Goal: Book appointment/travel/reservation

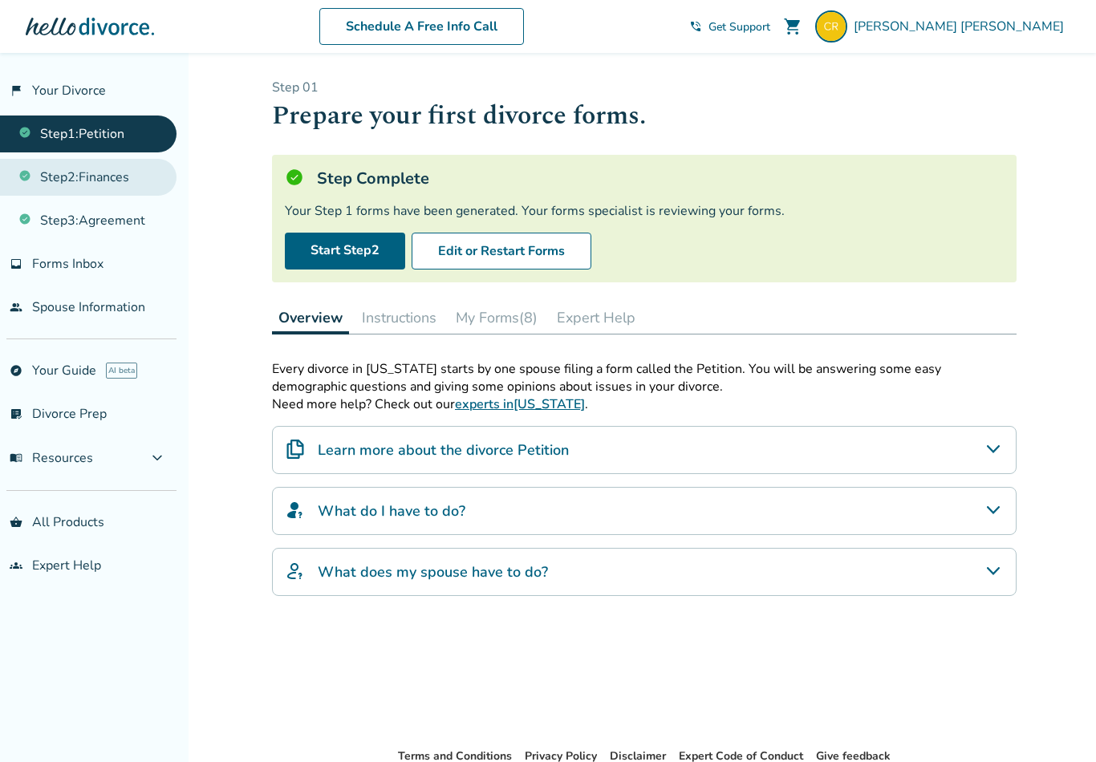
click at [67, 181] on link "Step 2 : Finances" at bounding box center [88, 177] width 176 height 37
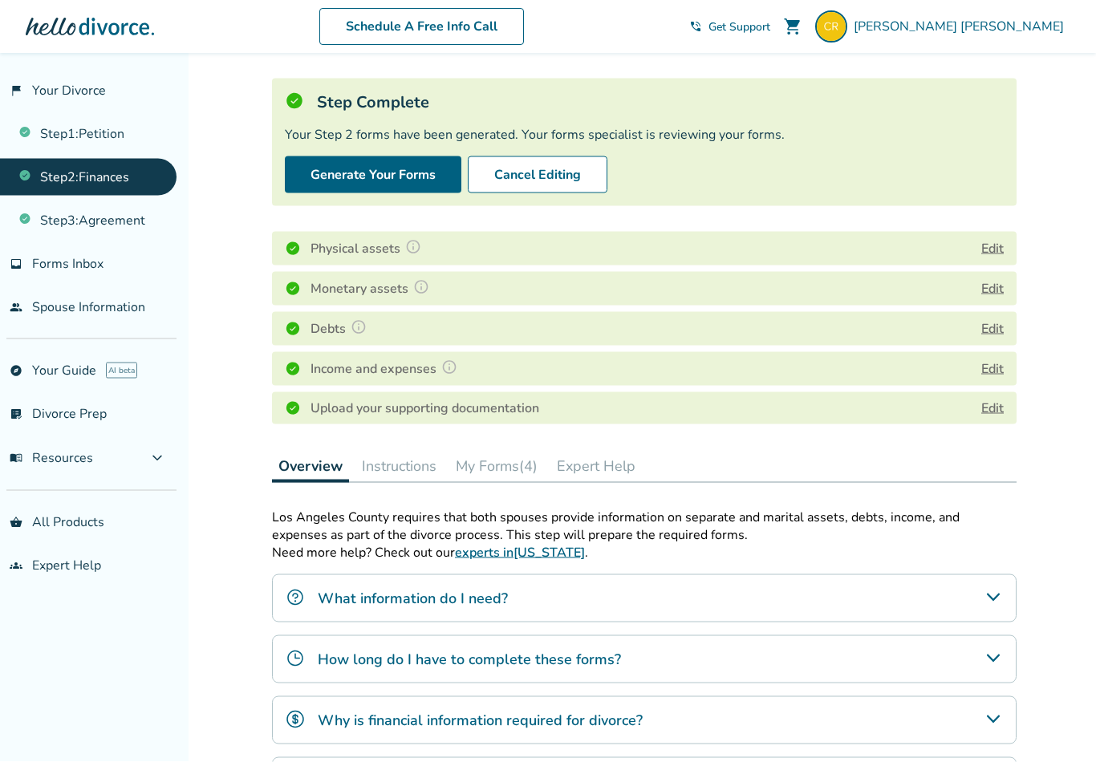
scroll to position [77, 0]
click at [51, 228] on link "Step 3 : Agreement" at bounding box center [88, 220] width 176 height 37
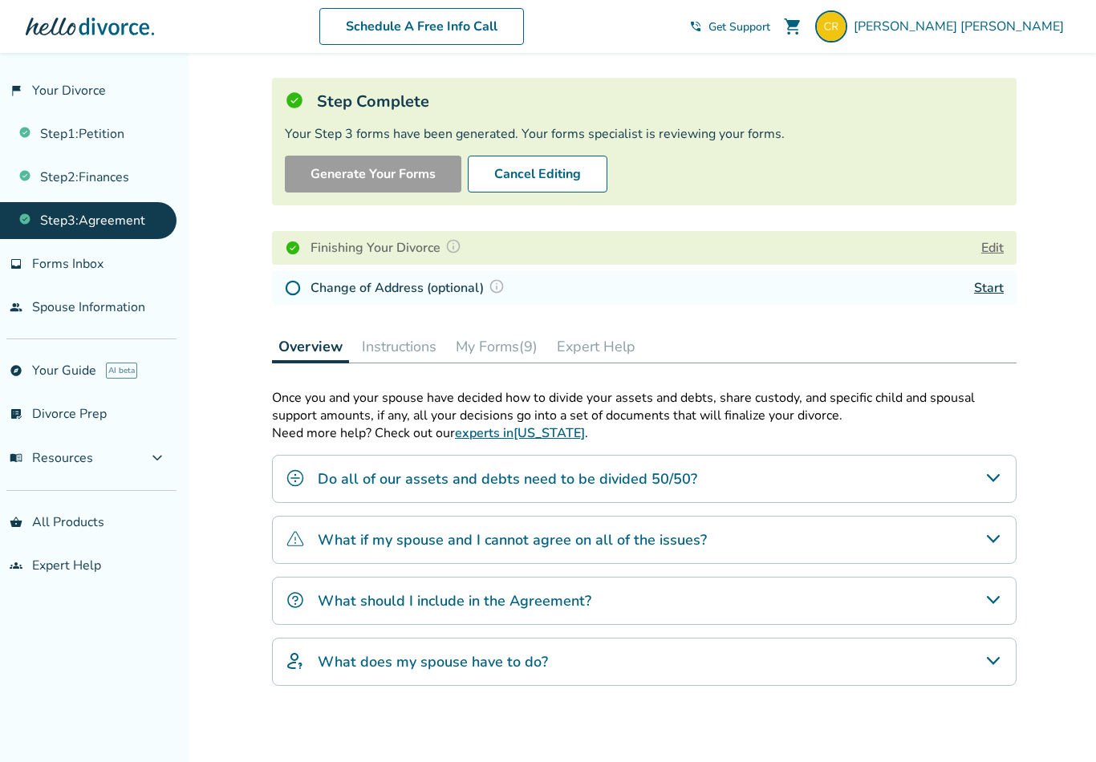
click at [1002, 539] on icon "What if my spouse and I cannot agree on all of the issues?" at bounding box center [992, 538] width 19 height 19
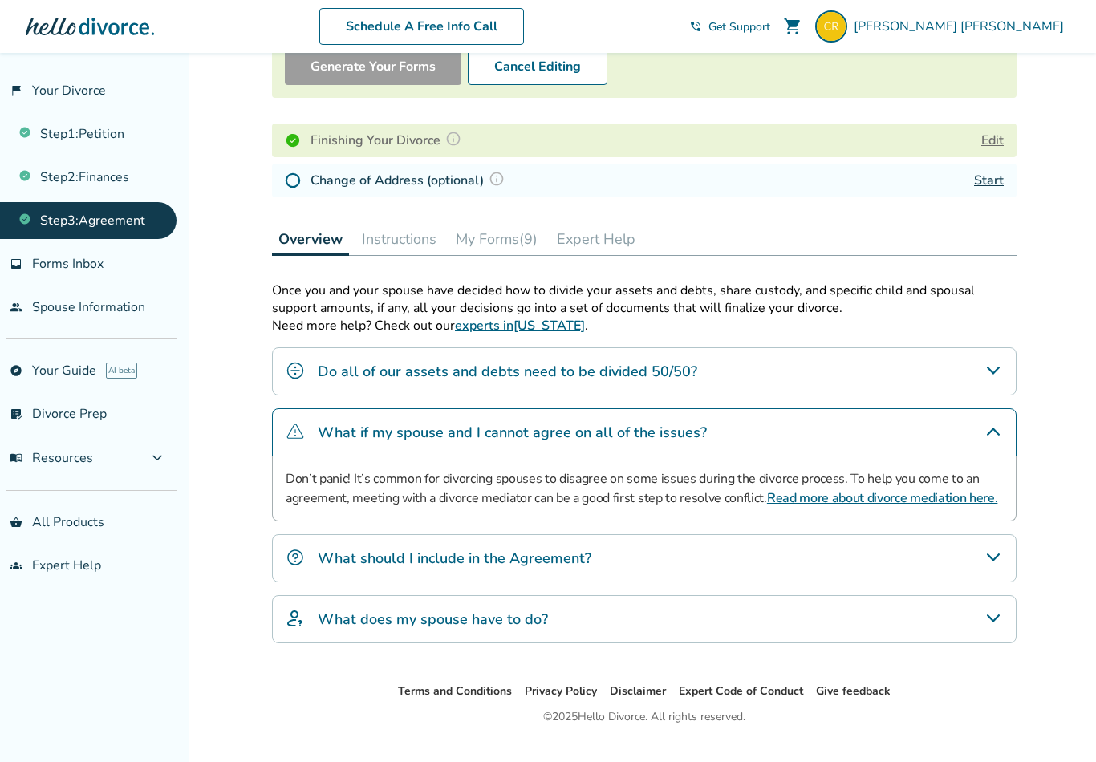
scroll to position [196, 0]
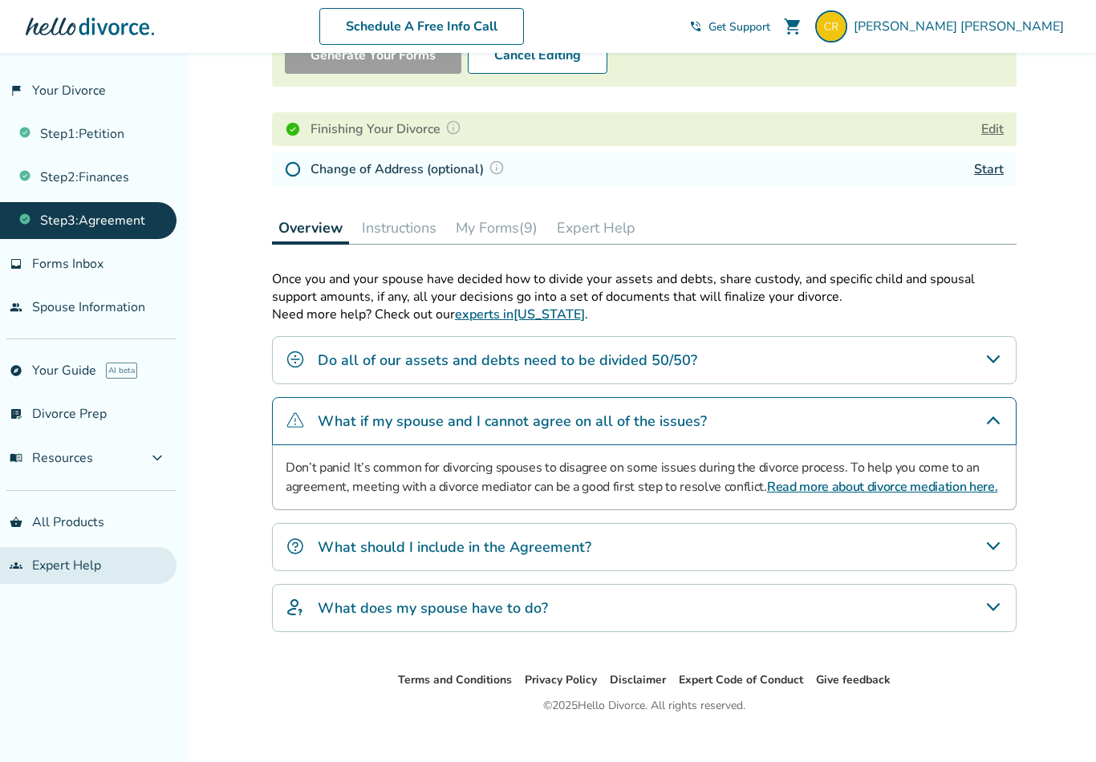
click at [79, 584] on link "groups Expert Help" at bounding box center [88, 565] width 176 height 37
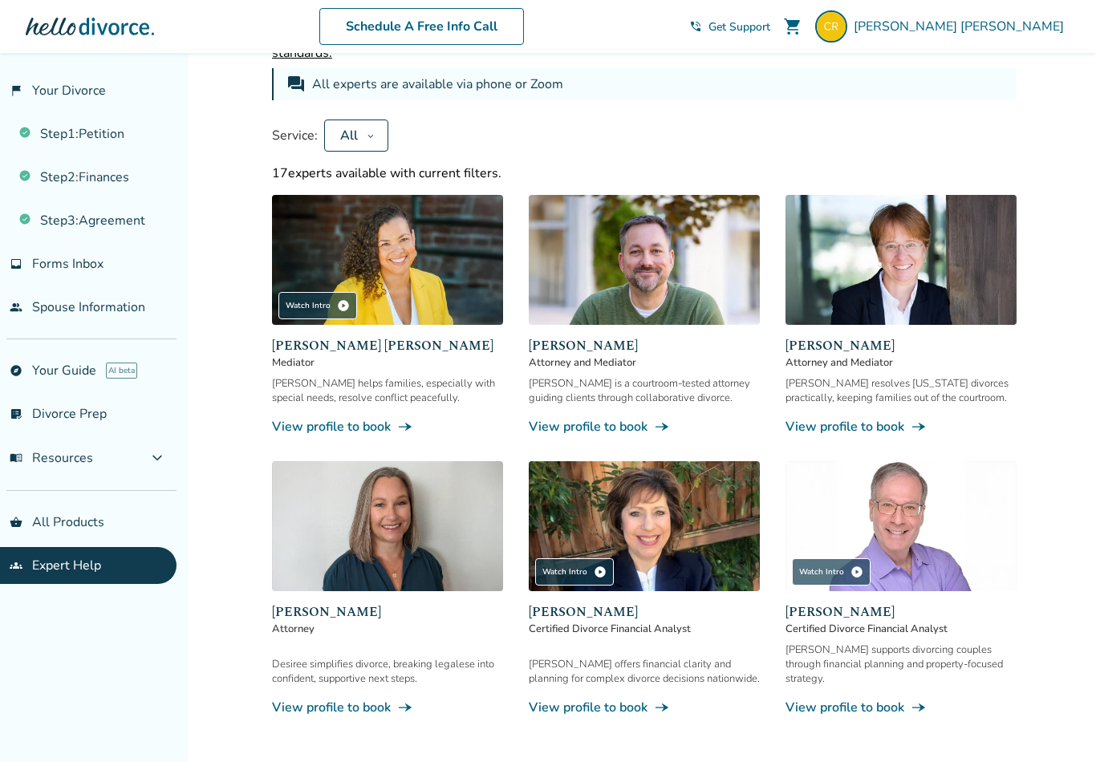
scroll to position [95, 0]
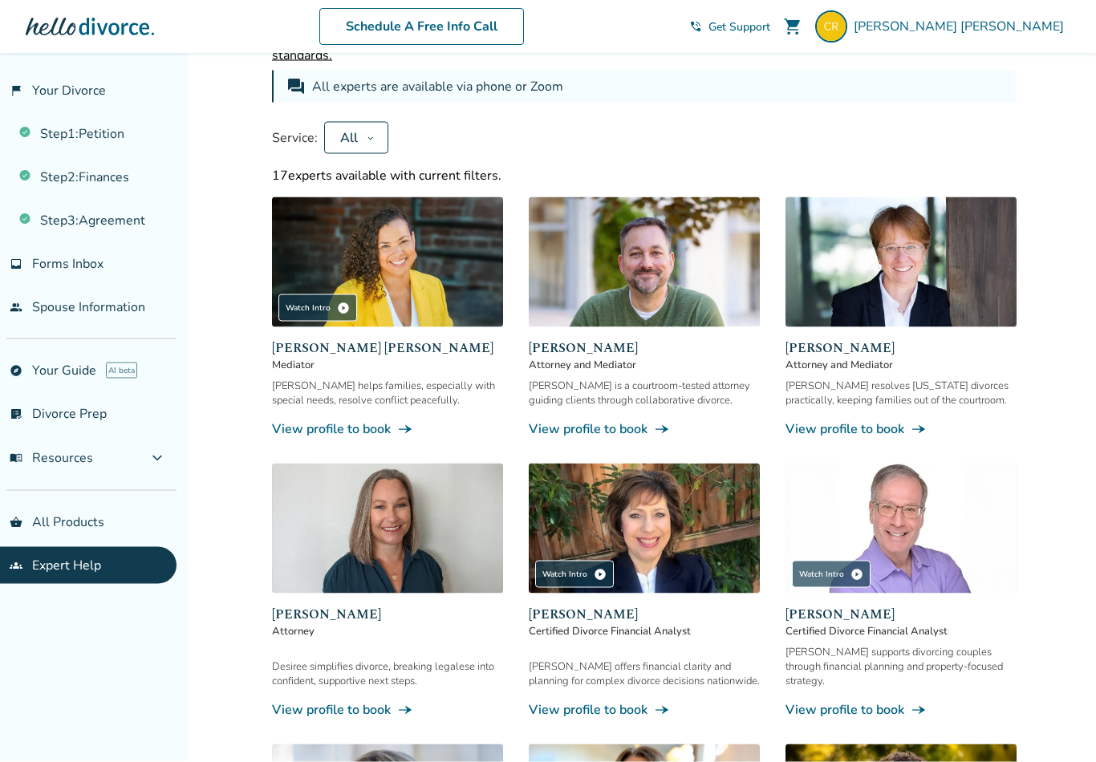
click at [625, 438] on link "View profile to book line_end_arrow_notch" at bounding box center [644, 429] width 231 height 18
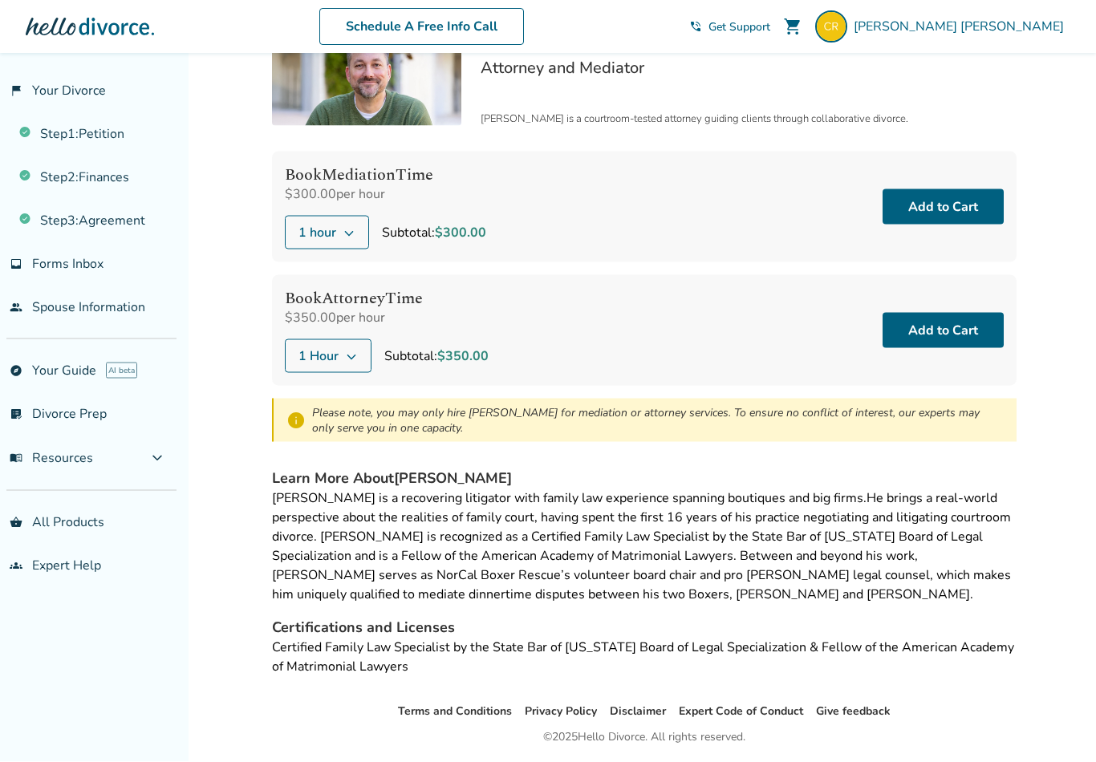
scroll to position [94, 0]
click at [355, 366] on button "1 Hour" at bounding box center [328, 356] width 87 height 34
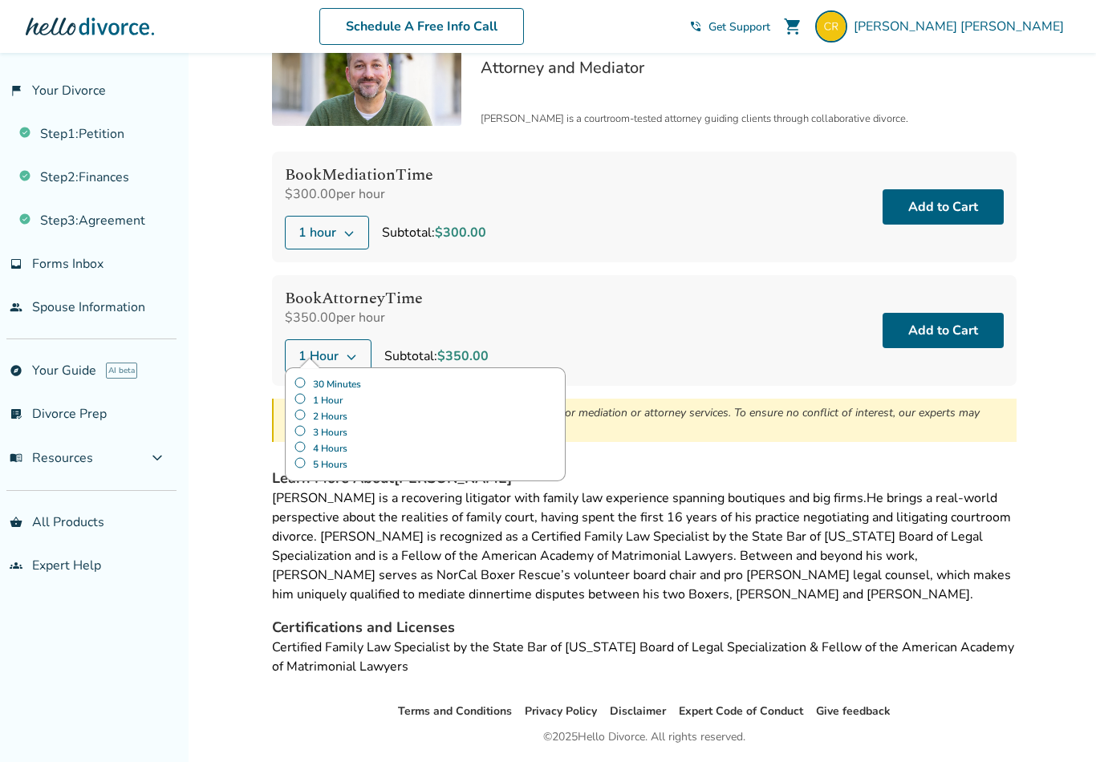
click at [312, 388] on label "30 Minutes" at bounding box center [425, 384] width 263 height 16
click at [306, 403] on label "1 Hour" at bounding box center [425, 400] width 263 height 16
click at [351, 229] on icon at bounding box center [348, 232] width 13 height 13
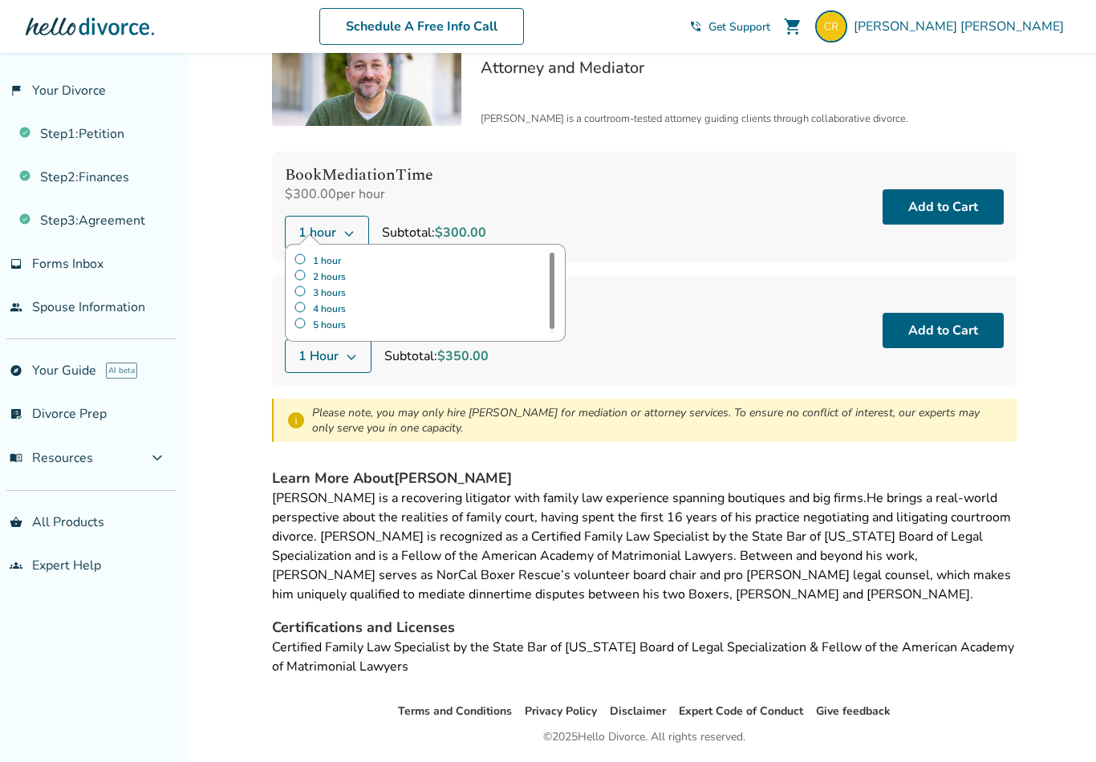
click at [691, 318] on div "Book Attorney Time $350.00 per hour 1 Hour Subtotal: $350.00 Add to Cart" at bounding box center [644, 330] width 744 height 111
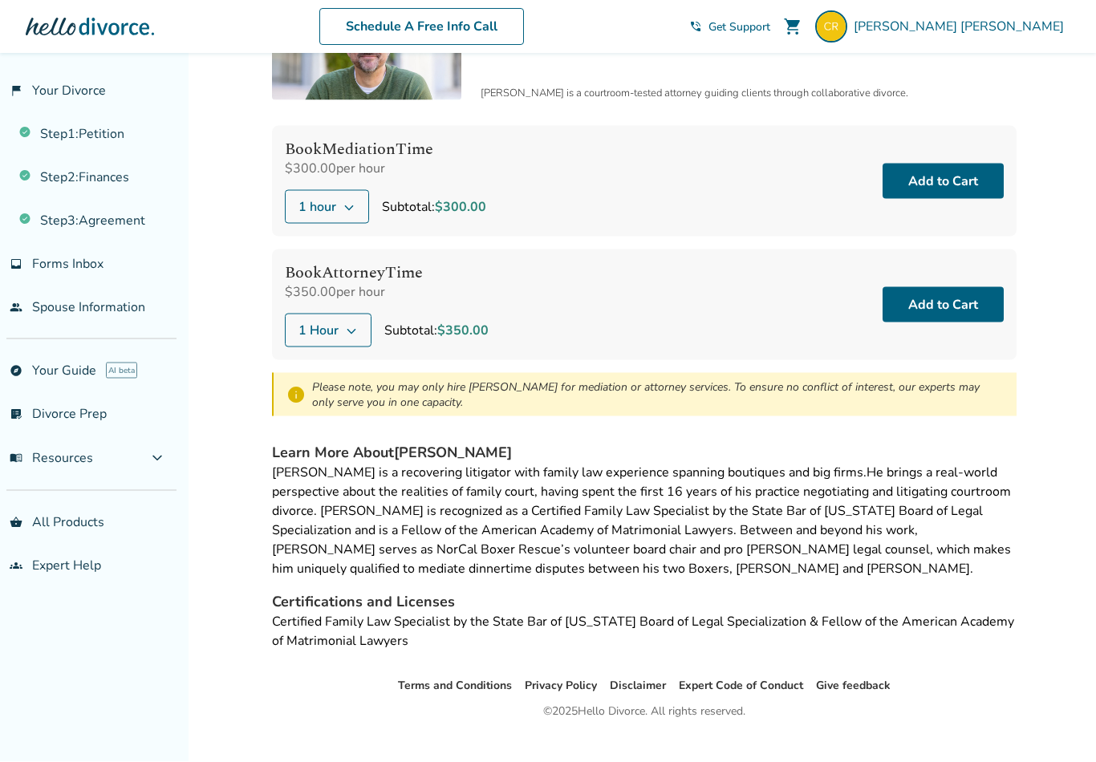
scroll to position [125, 0]
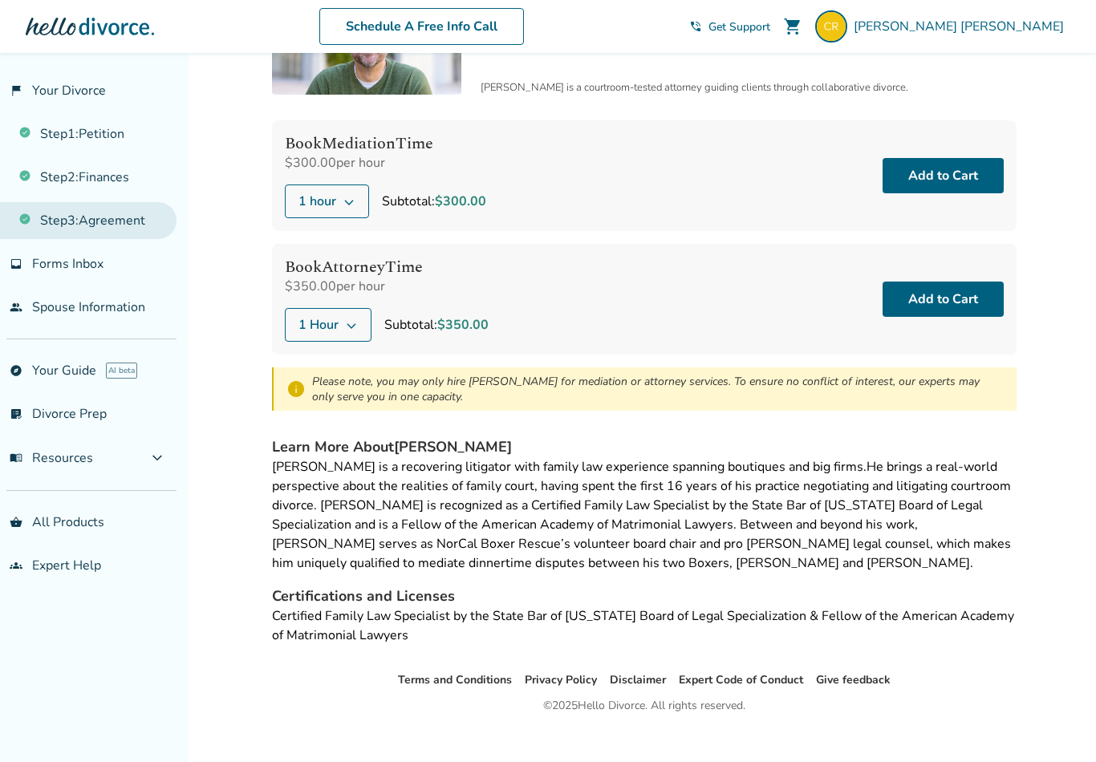
click at [132, 234] on link "Step 3 : Agreement" at bounding box center [88, 220] width 176 height 37
